Goal: Task Accomplishment & Management: Manage account settings

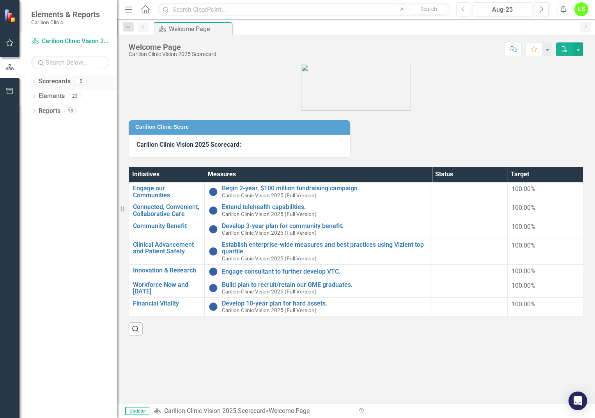
click at [53, 83] on link "Scorecards" at bounding box center [55, 81] width 32 height 9
click at [34, 82] on icon "Dropdown" at bounding box center [33, 82] width 5 height 4
click at [39, 96] on icon at bounding box center [38, 96] width 2 height 4
click at [70, 124] on link "Department of Psychiatry" at bounding box center [84, 126] width 66 height 9
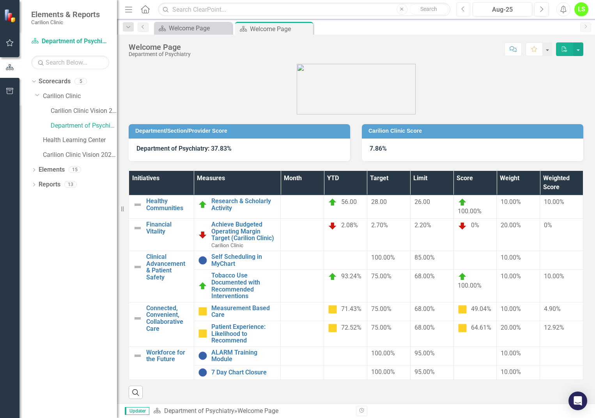
click at [467, 11] on button "Previous" at bounding box center [463, 9] width 14 height 14
click at [543, 8] on icon "Next" at bounding box center [541, 9] width 4 height 7
click at [251, 332] on link "Patient Experience: Likelihood to Recommend" at bounding box center [243, 334] width 65 height 21
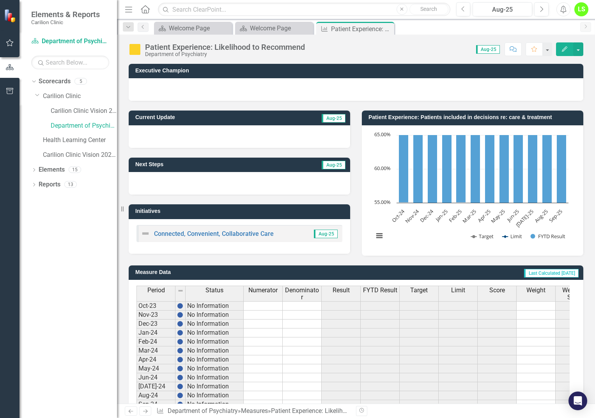
scroll to position [138, 0]
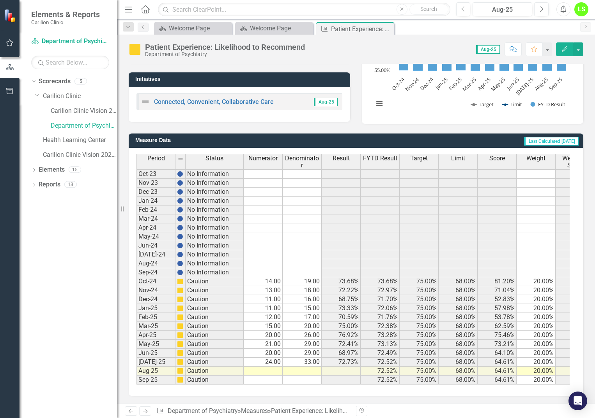
click at [270, 367] on td at bounding box center [263, 371] width 39 height 9
type textarea "26"
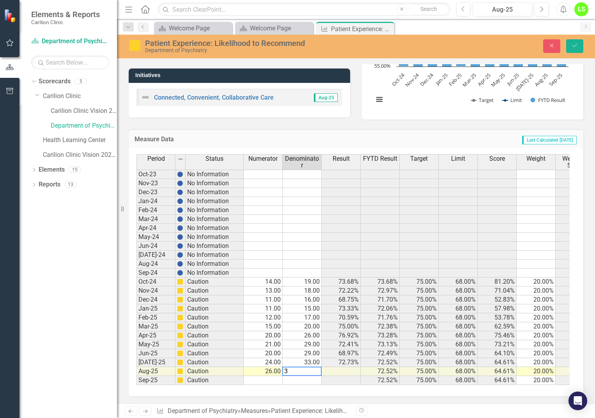
type textarea "30"
click at [577, 49] on button "Save" at bounding box center [574, 46] width 17 height 14
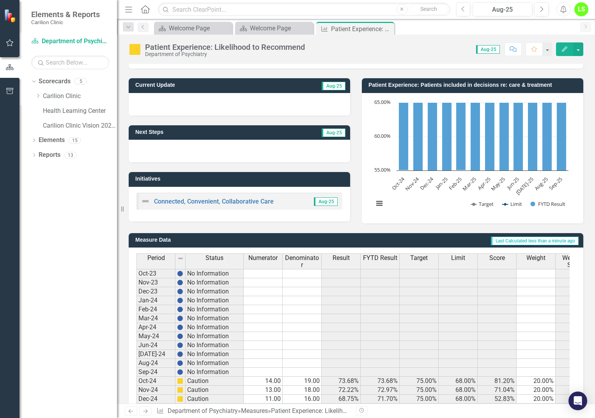
scroll to position [0, 0]
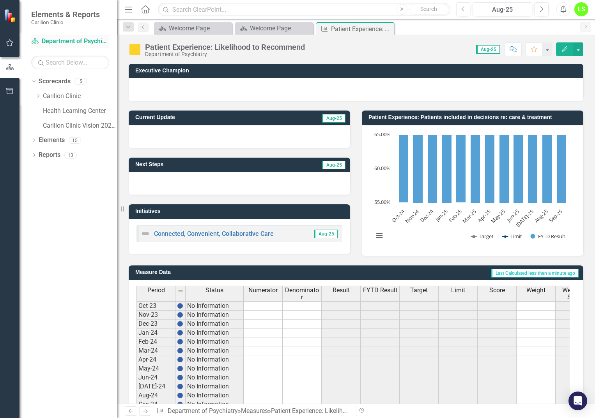
click at [63, 39] on link "Scorecard Department of Psychiatry" at bounding box center [70, 41] width 78 height 9
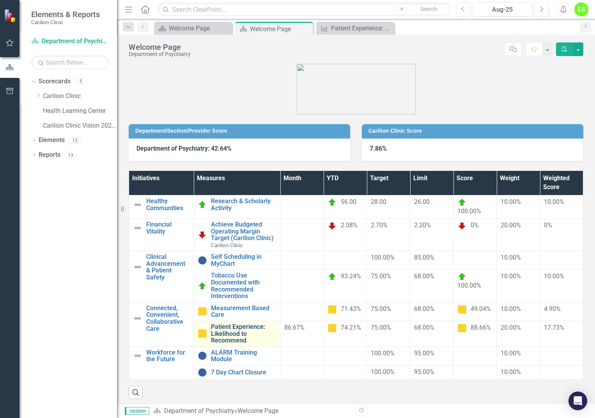
click at [238, 328] on link "Patient Experience: Likelihood to Recommend" at bounding box center [243, 334] width 65 height 21
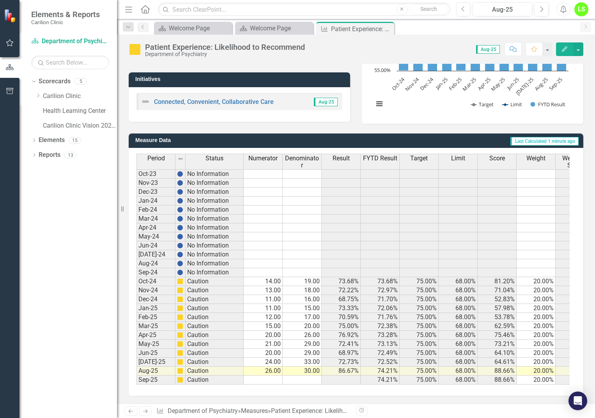
scroll to position [138, 0]
click at [271, 367] on td "26.00" at bounding box center [263, 371] width 39 height 9
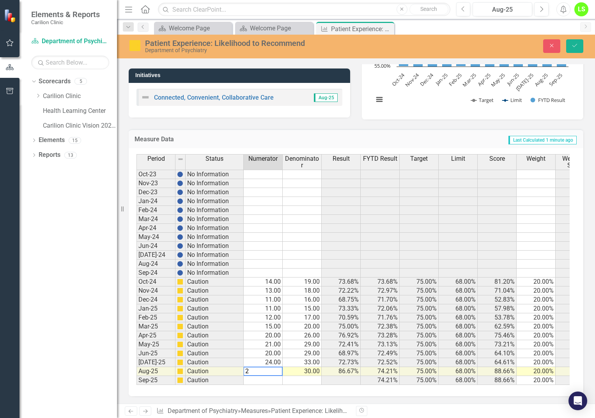
type textarea "22"
click at [577, 48] on icon "Save" at bounding box center [574, 45] width 7 height 5
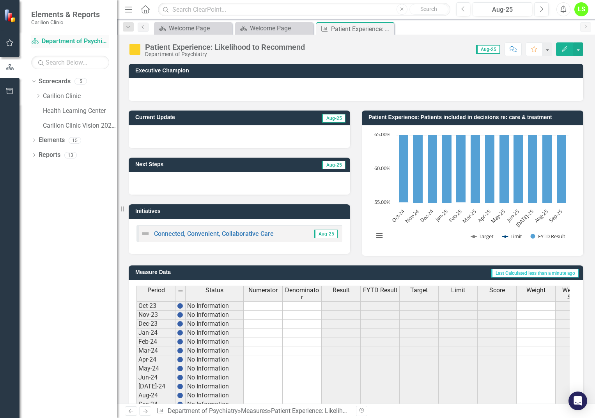
click at [53, 41] on link "Scorecard Department of Psychiatry" at bounding box center [70, 41] width 78 height 9
